Goal: Use online tool/utility: Utilize a website feature to perform a specific function

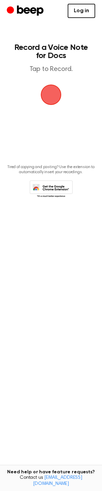
click at [85, 10] on link "Log in" at bounding box center [82, 11] width 28 height 14
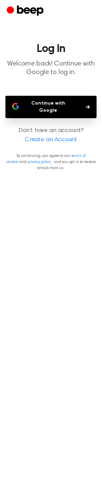
click at [20, 107] on button "Continue with Google" at bounding box center [50, 107] width 91 height 22
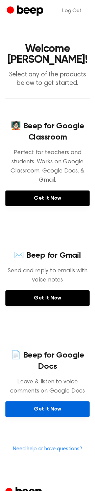
click at [32, 404] on link "Get It Now" at bounding box center [47, 410] width 85 height 16
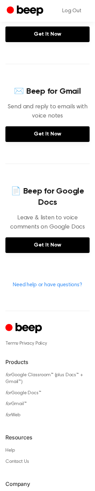
scroll to position [107, 0]
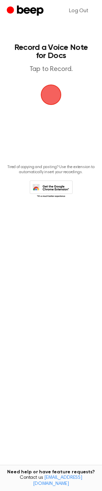
click at [60, 87] on span "button" at bounding box center [50, 94] width 19 height 19
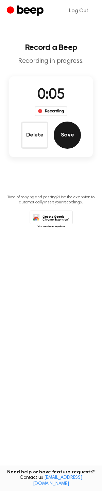
click at [68, 128] on button "Save" at bounding box center [67, 135] width 27 height 27
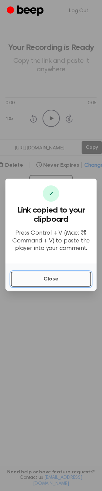
click at [56, 283] on button "Close" at bounding box center [51, 279] width 80 height 15
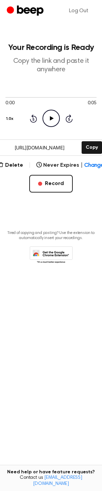
click at [51, 124] on icon "Play Audio" at bounding box center [50, 118] width 17 height 17
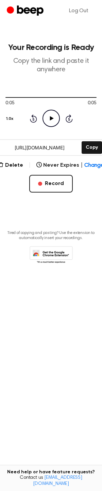
click at [68, 248] on icon at bounding box center [51, 255] width 43 height 19
click at [43, 58] on p "Copy the link and paste it anywhere" at bounding box center [50, 65] width 91 height 17
click at [11, 163] on button "Delete" at bounding box center [10, 165] width 25 height 8
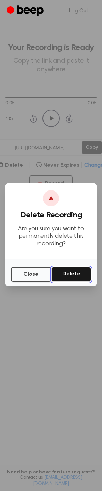
click at [76, 275] on button "Delete" at bounding box center [71, 274] width 40 height 15
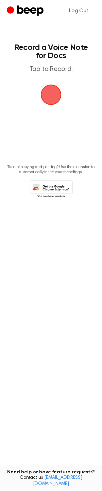
click at [50, 100] on span "button" at bounding box center [50, 94] width 19 height 19
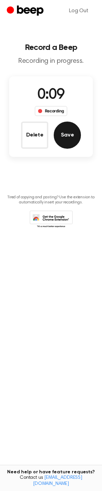
click at [71, 138] on button "Save" at bounding box center [67, 135] width 27 height 27
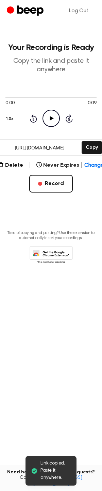
click at [52, 117] on icon "Play Audio" at bounding box center [50, 118] width 17 height 17
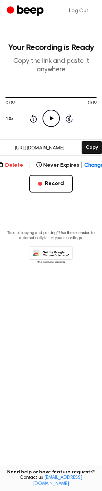
click at [10, 166] on button "Delete" at bounding box center [10, 165] width 25 height 8
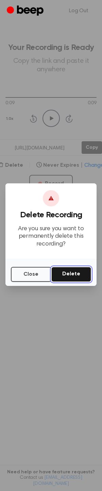
click at [58, 273] on button "Delete" at bounding box center [71, 274] width 40 height 15
